Goal: Find specific page/section: Find specific page/section

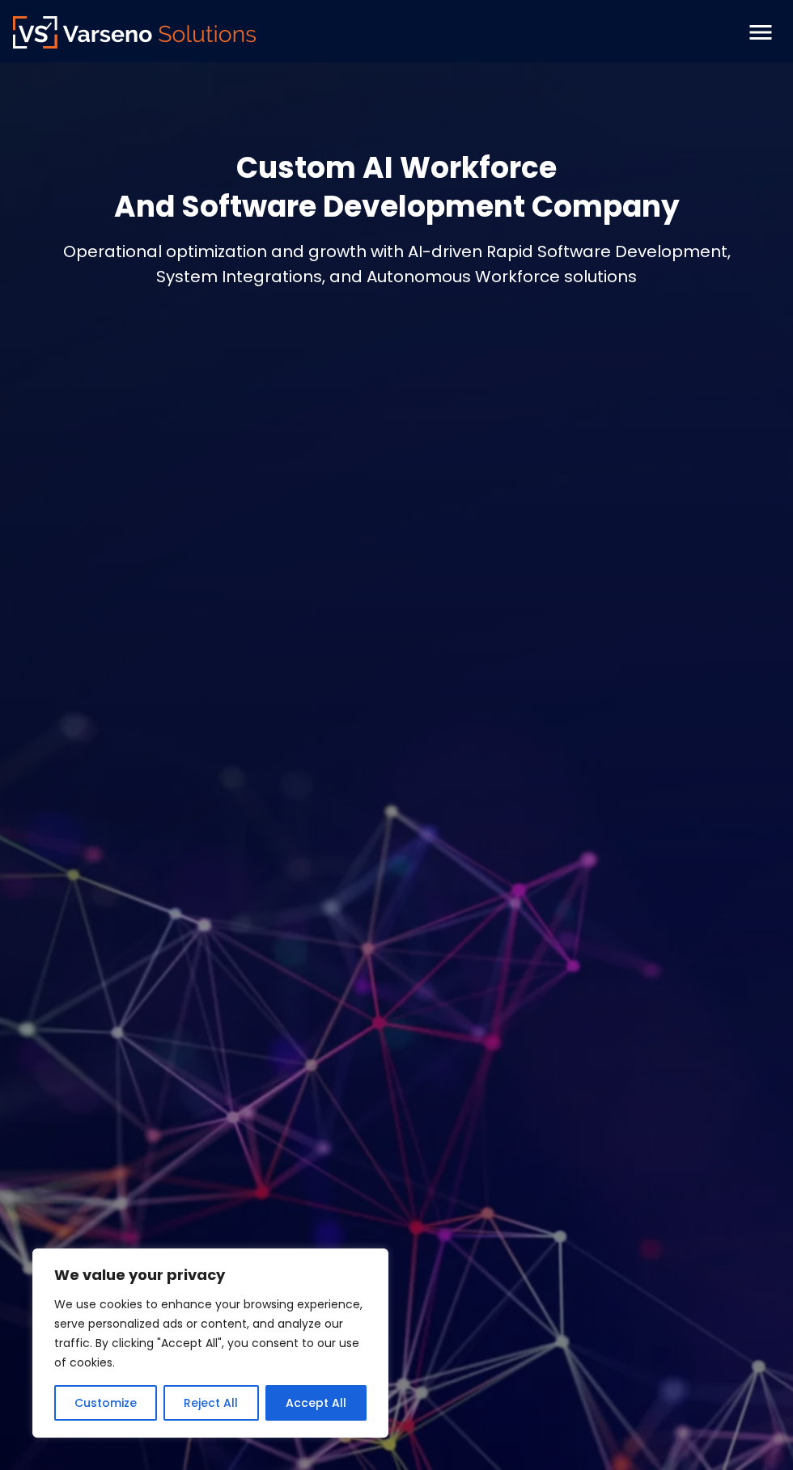
scroll to position [2, 0]
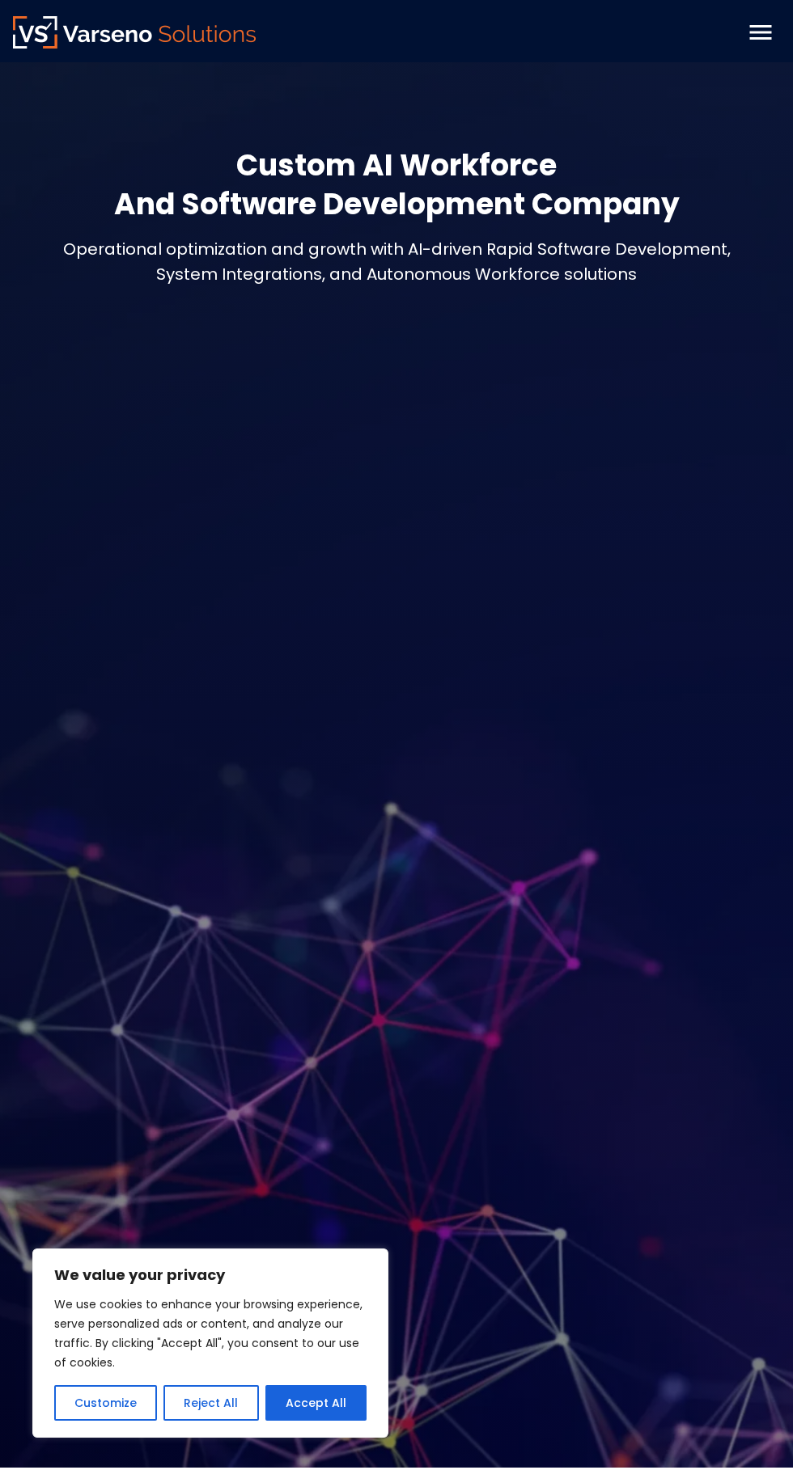
click at [760, 32] on icon "menu" at bounding box center [761, 32] width 22 height 15
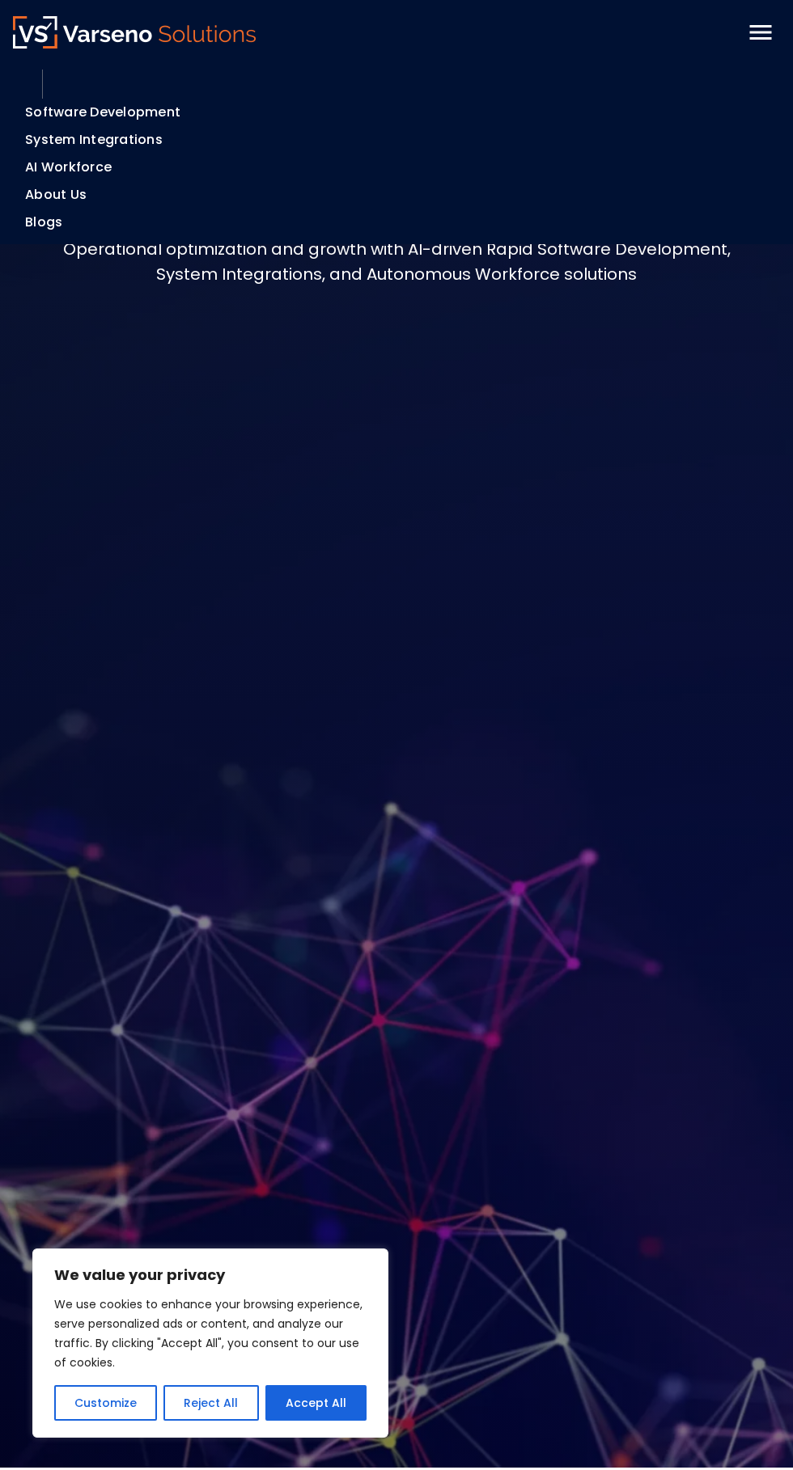
click at [146, 135] on link "System Integrations" at bounding box center [93, 139] width 137 height 19
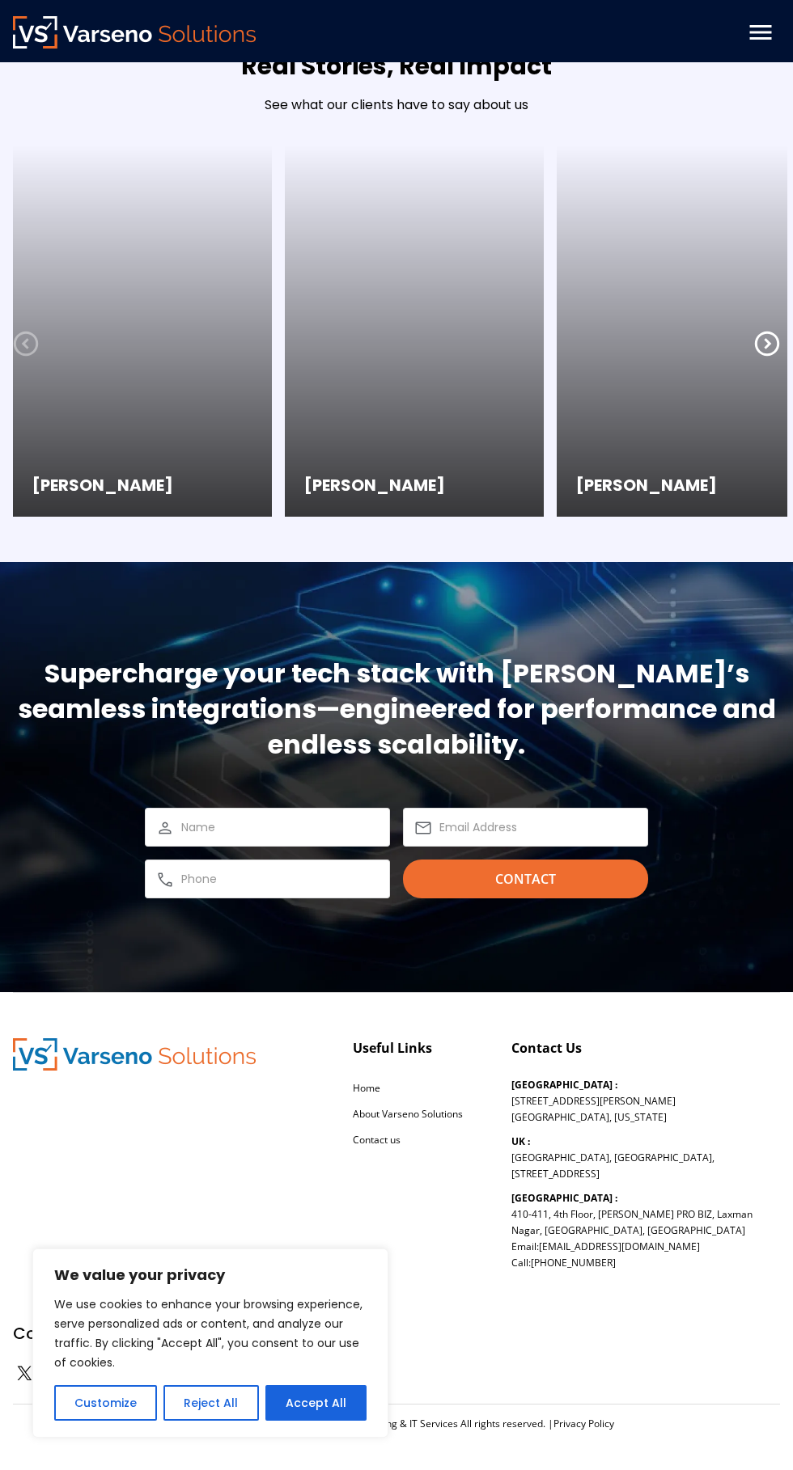
scroll to position [3058, 0]
